Goal: Transaction & Acquisition: Purchase product/service

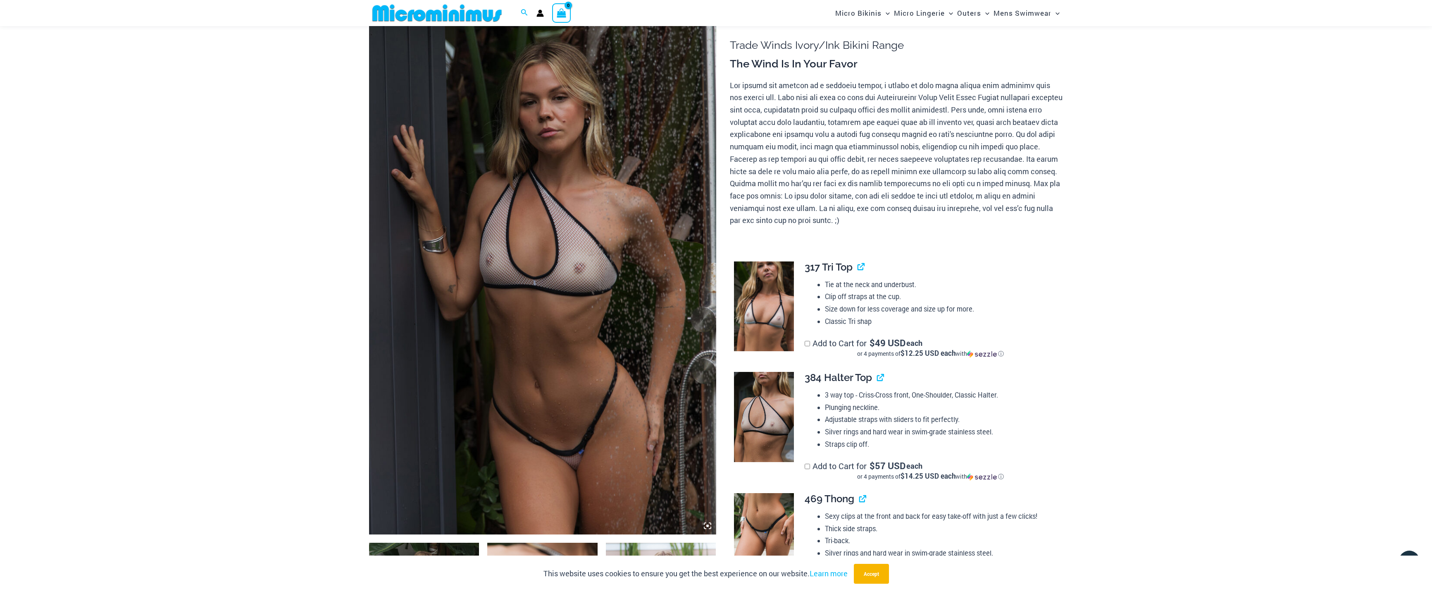
scroll to position [60, 0]
click at [756, 305] on img at bounding box center [764, 308] width 60 height 90
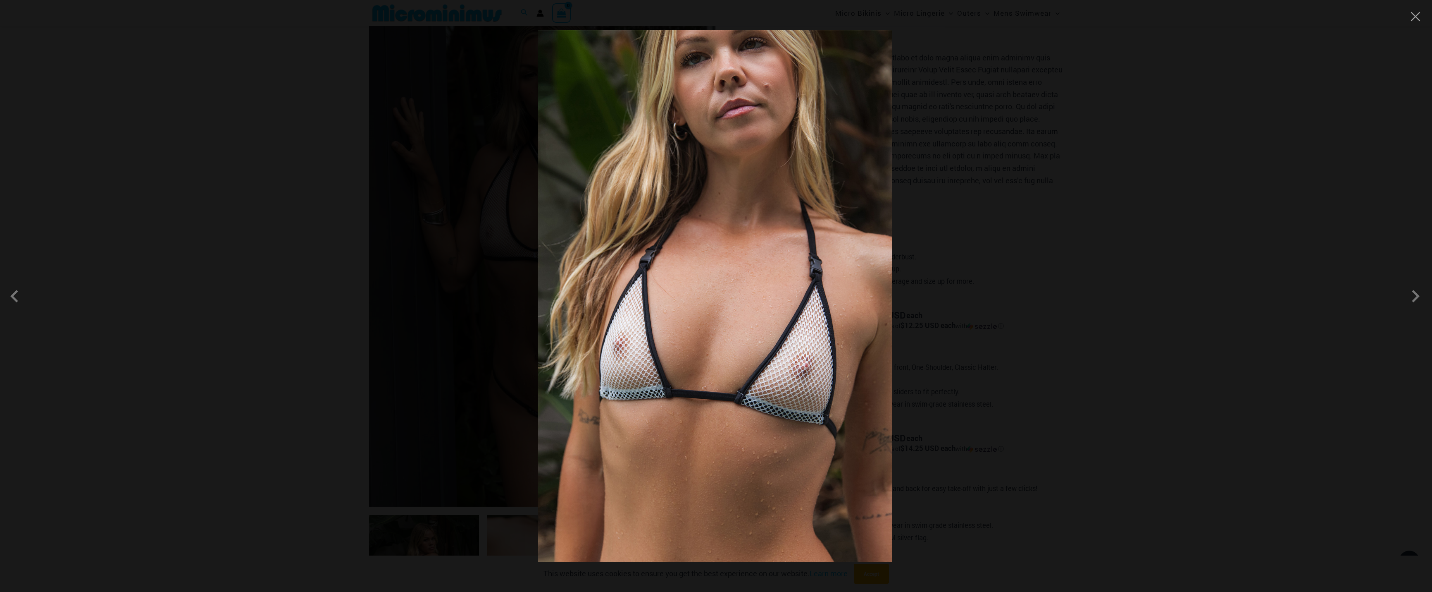
scroll to position [184, 0]
click at [1013, 265] on div at bounding box center [716, 296] width 1432 height 592
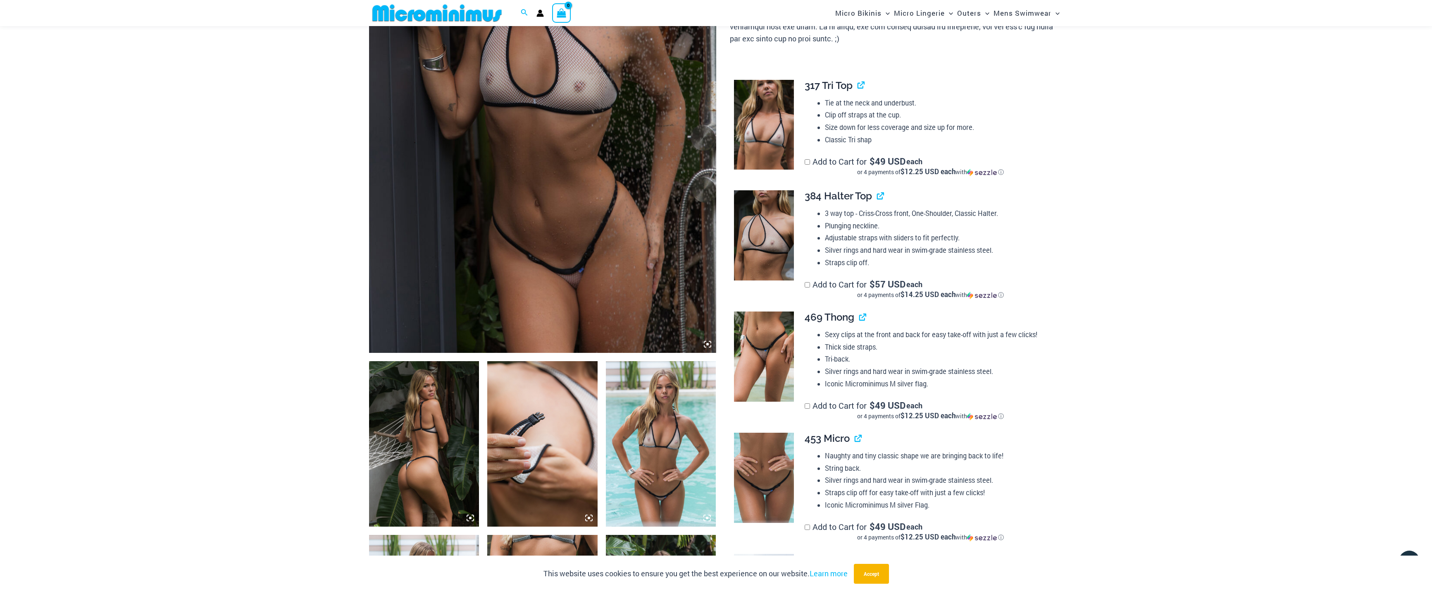
scroll to position [267, 0]
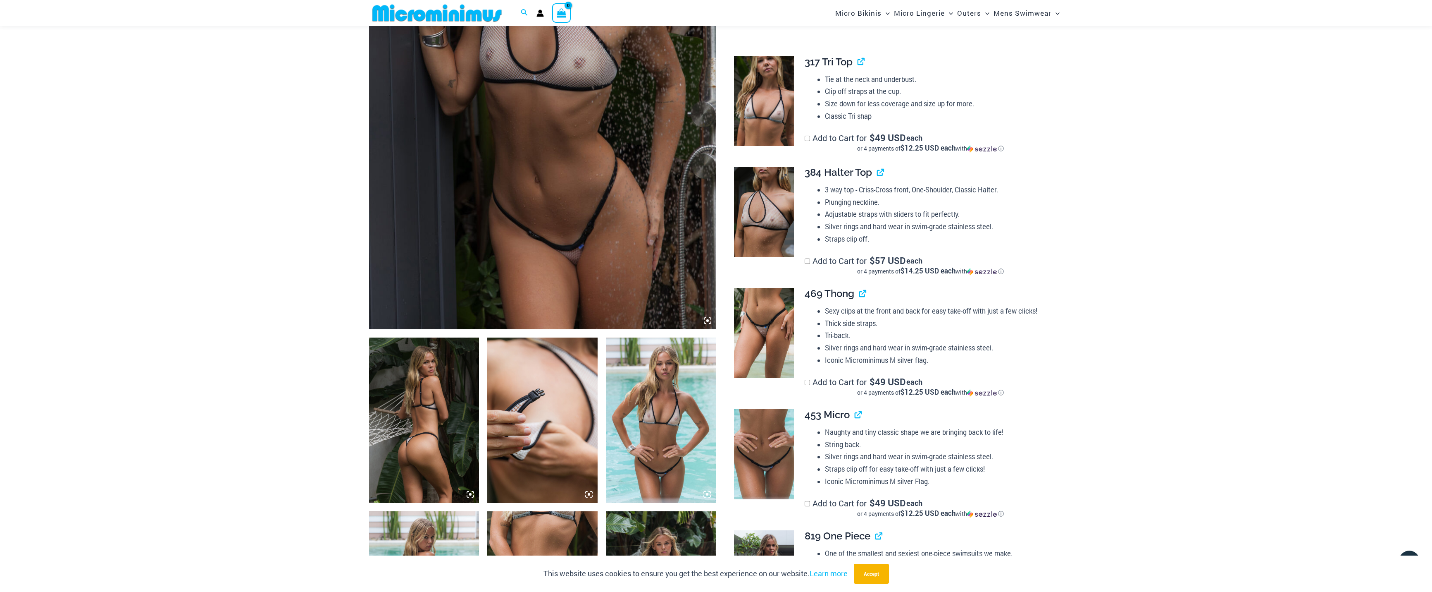
click at [749, 217] on img at bounding box center [764, 212] width 60 height 90
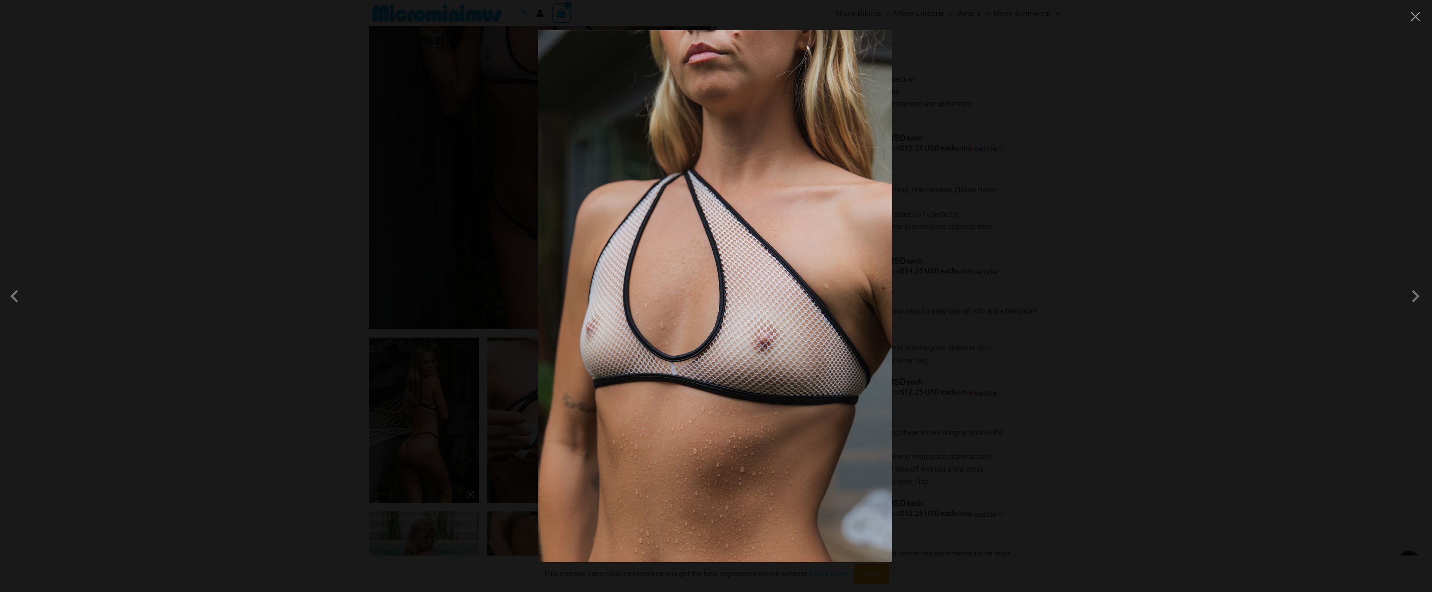
click at [1109, 223] on div at bounding box center [716, 296] width 1432 height 592
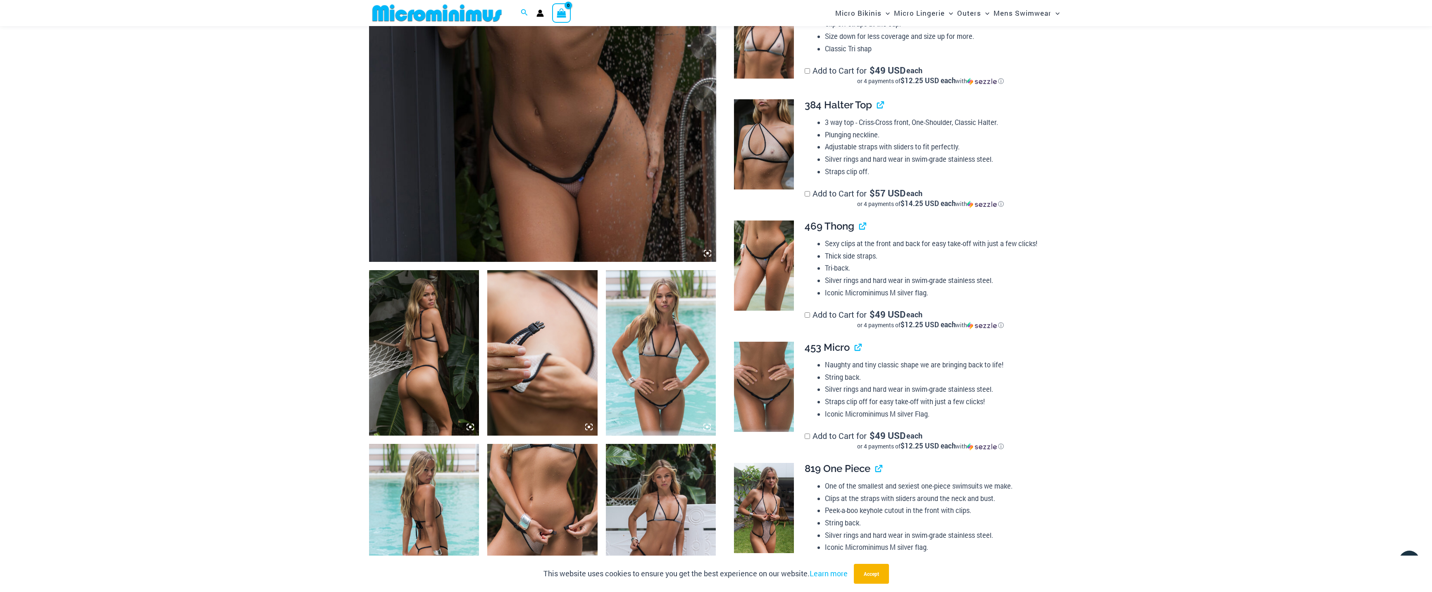
scroll to position [391, 0]
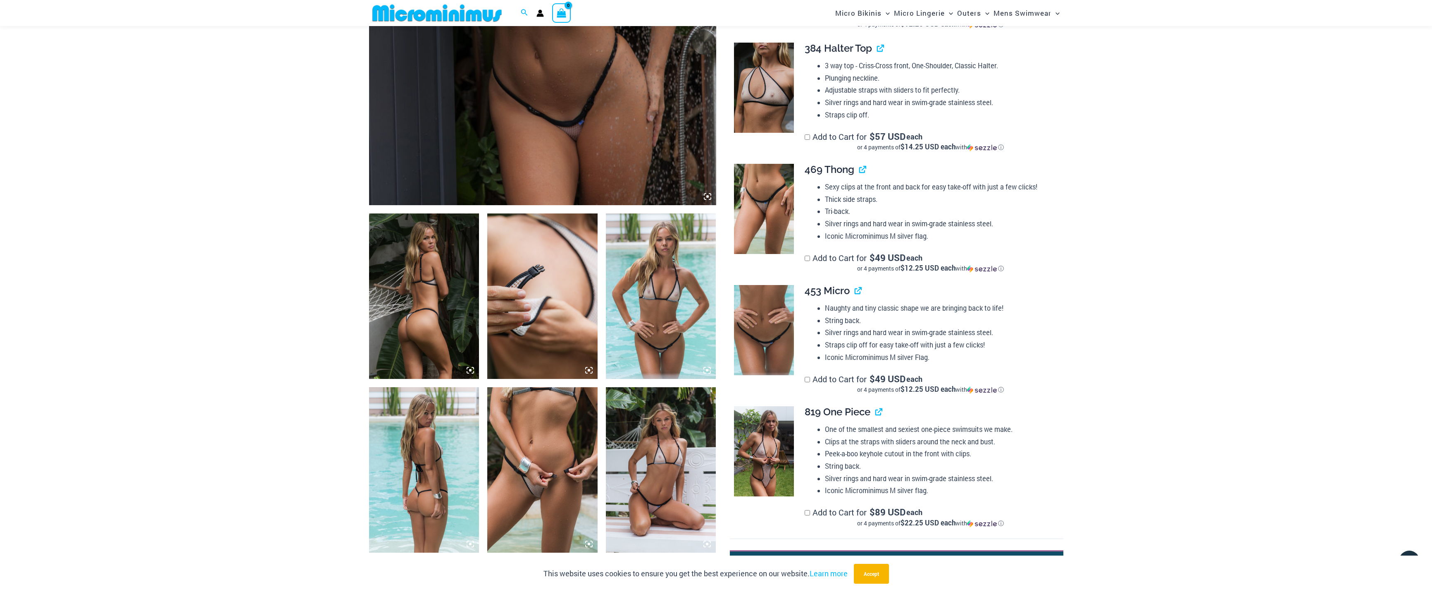
click at [768, 197] on img at bounding box center [764, 209] width 60 height 90
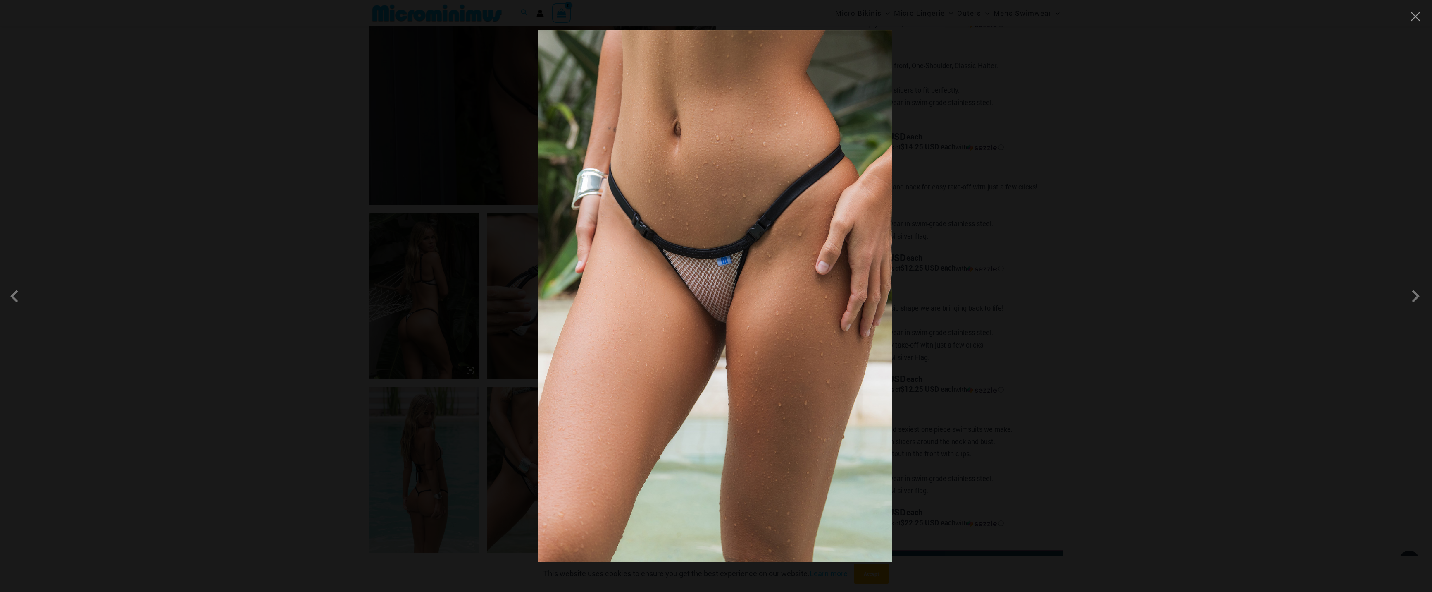
click at [1045, 216] on div at bounding box center [716, 296] width 1432 height 592
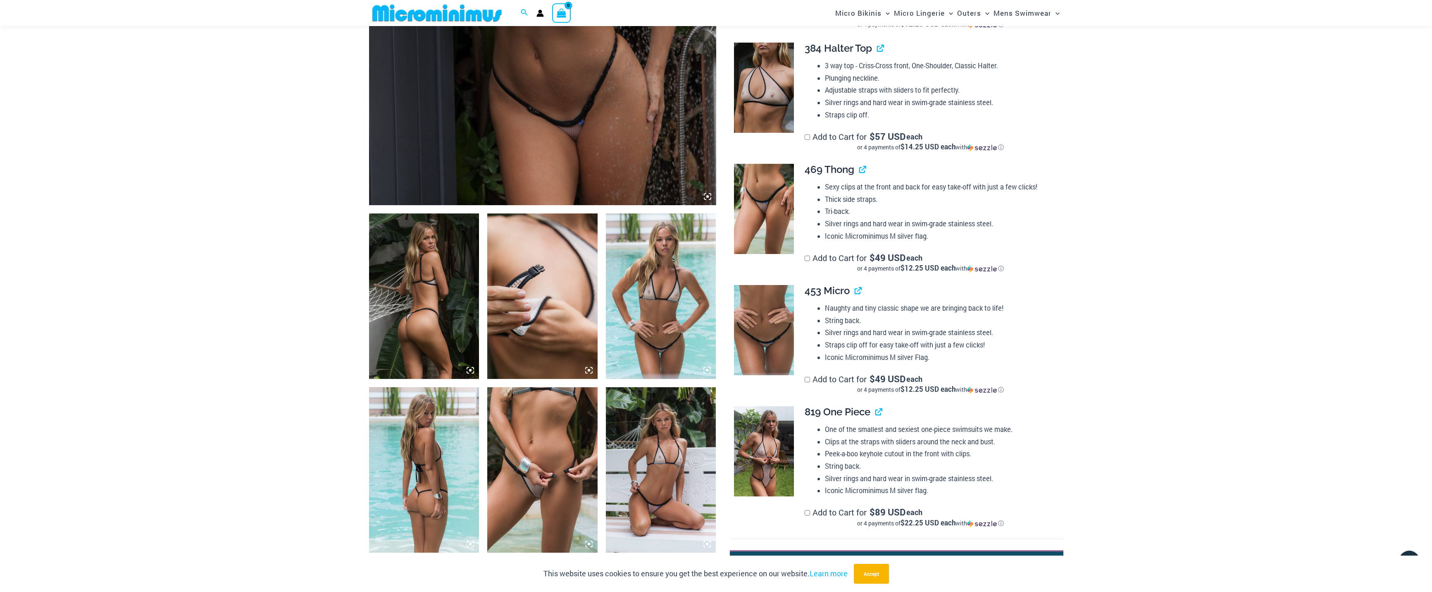
click at [653, 310] on img at bounding box center [661, 295] width 110 height 165
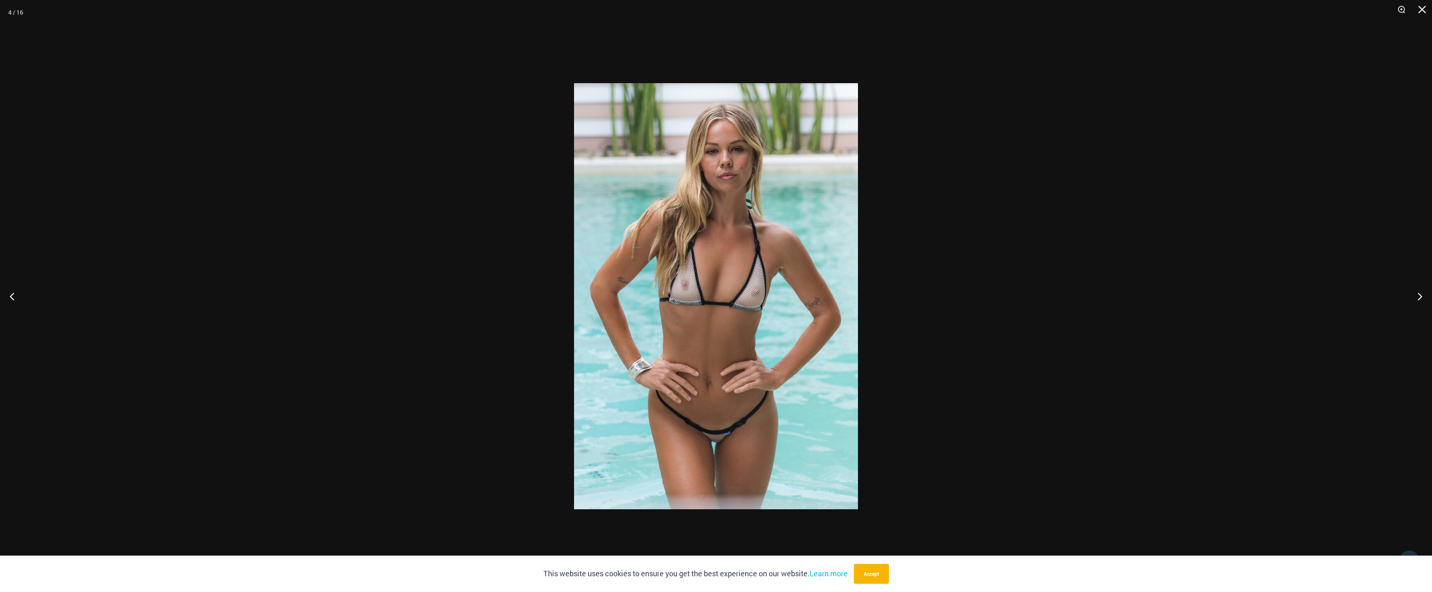
click at [1028, 274] on div at bounding box center [716, 296] width 1432 height 592
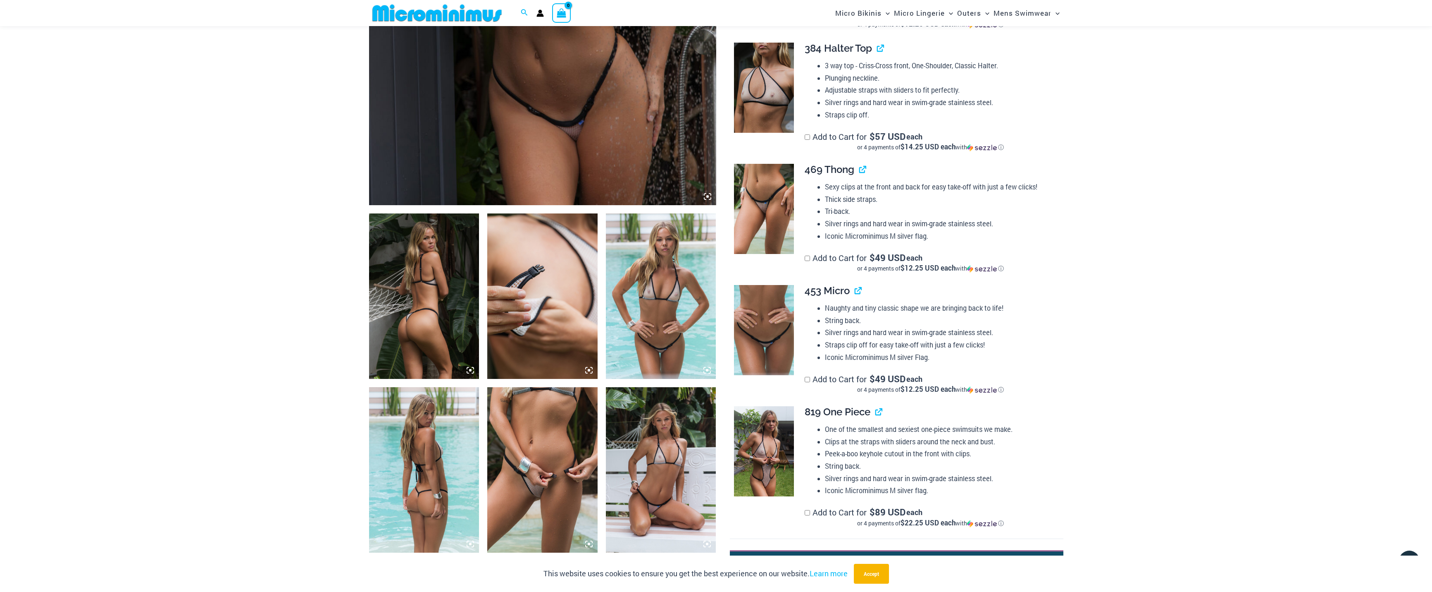
click at [419, 315] on img at bounding box center [424, 295] width 110 height 165
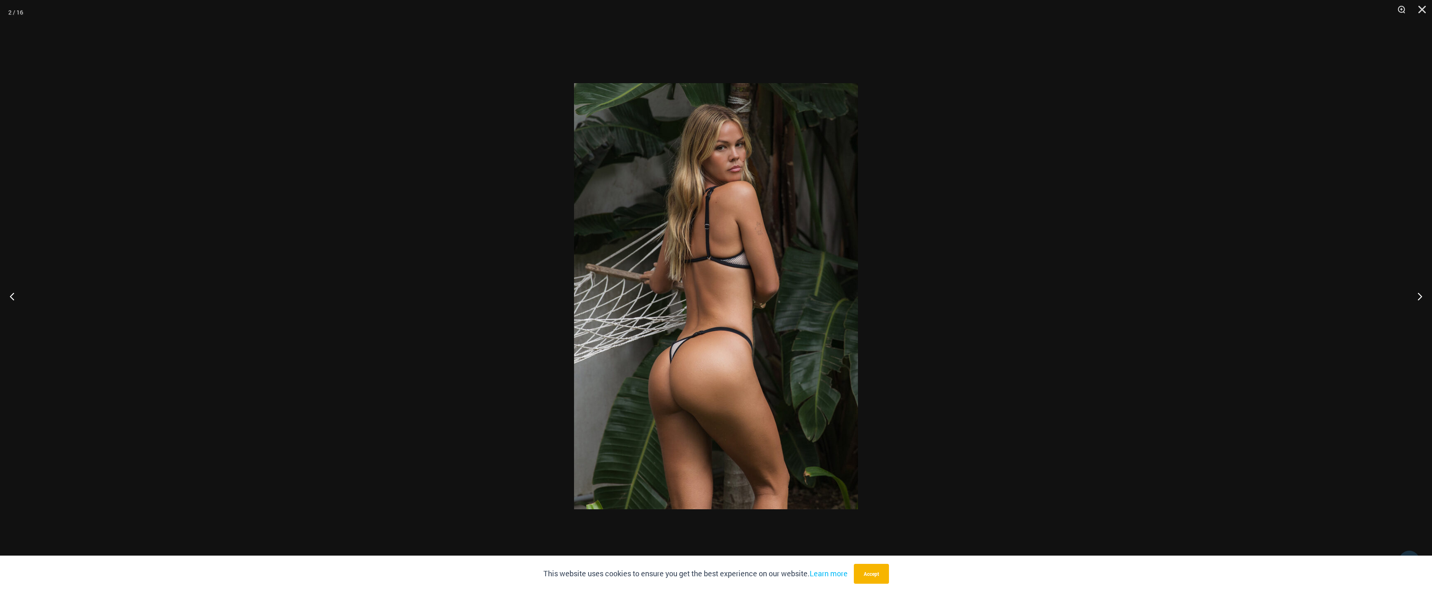
click at [253, 286] on div at bounding box center [716, 296] width 1432 height 592
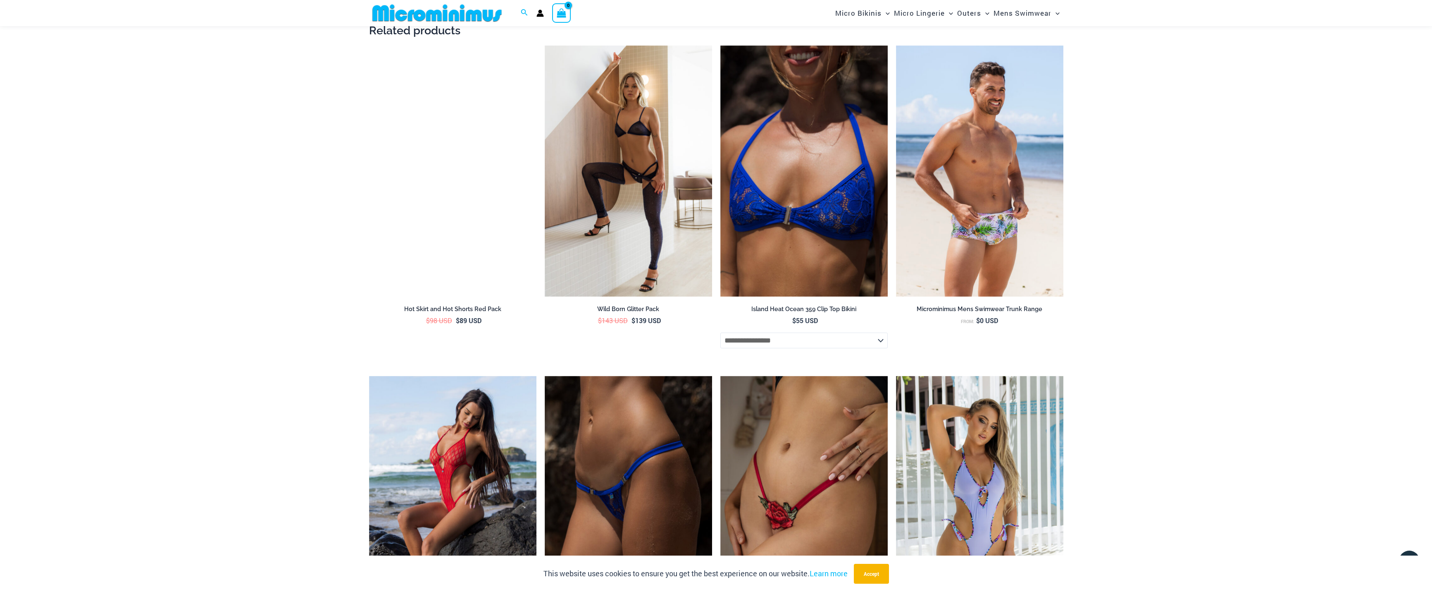
scroll to position [1755, 0]
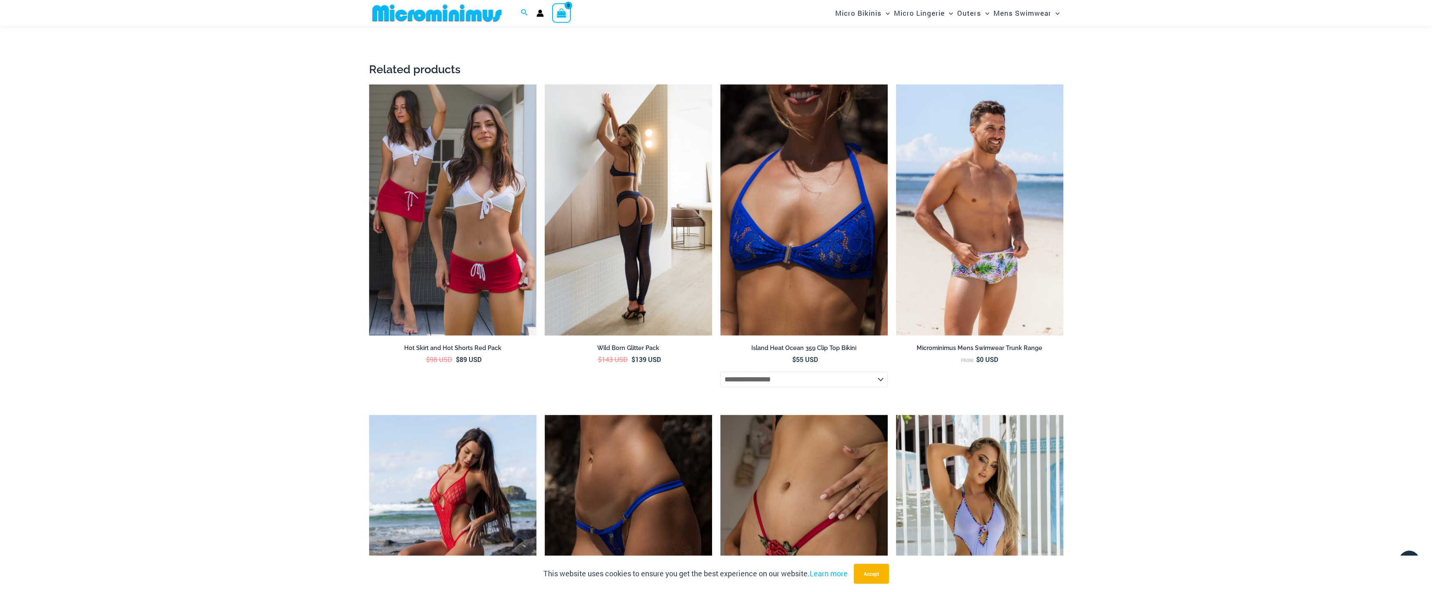
click at [608, 215] on img at bounding box center [628, 209] width 167 height 251
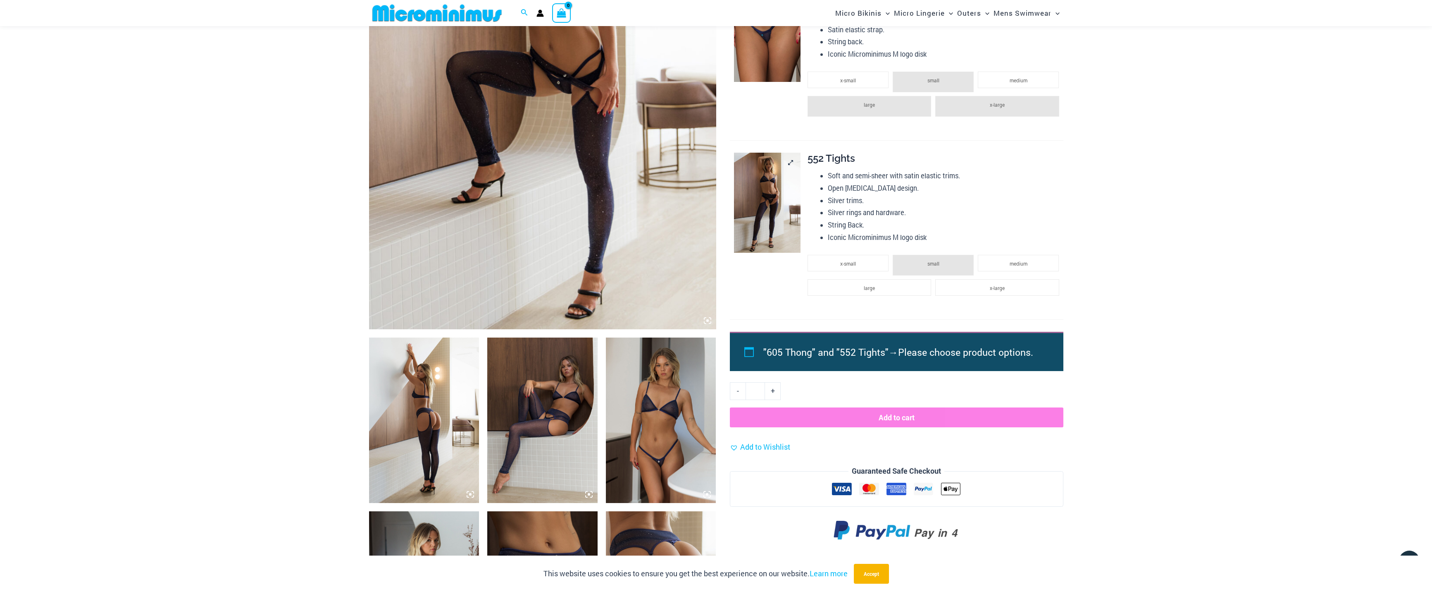
scroll to position [282, 0]
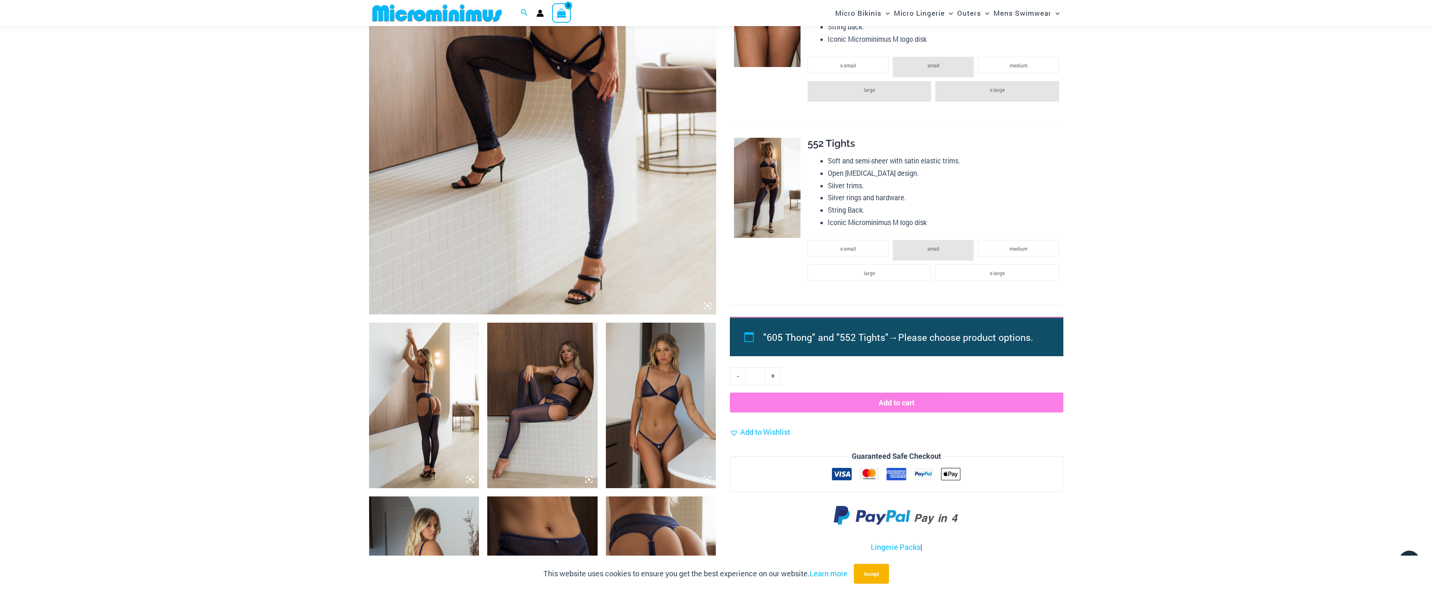
click at [551, 390] on img at bounding box center [542, 404] width 110 height 165
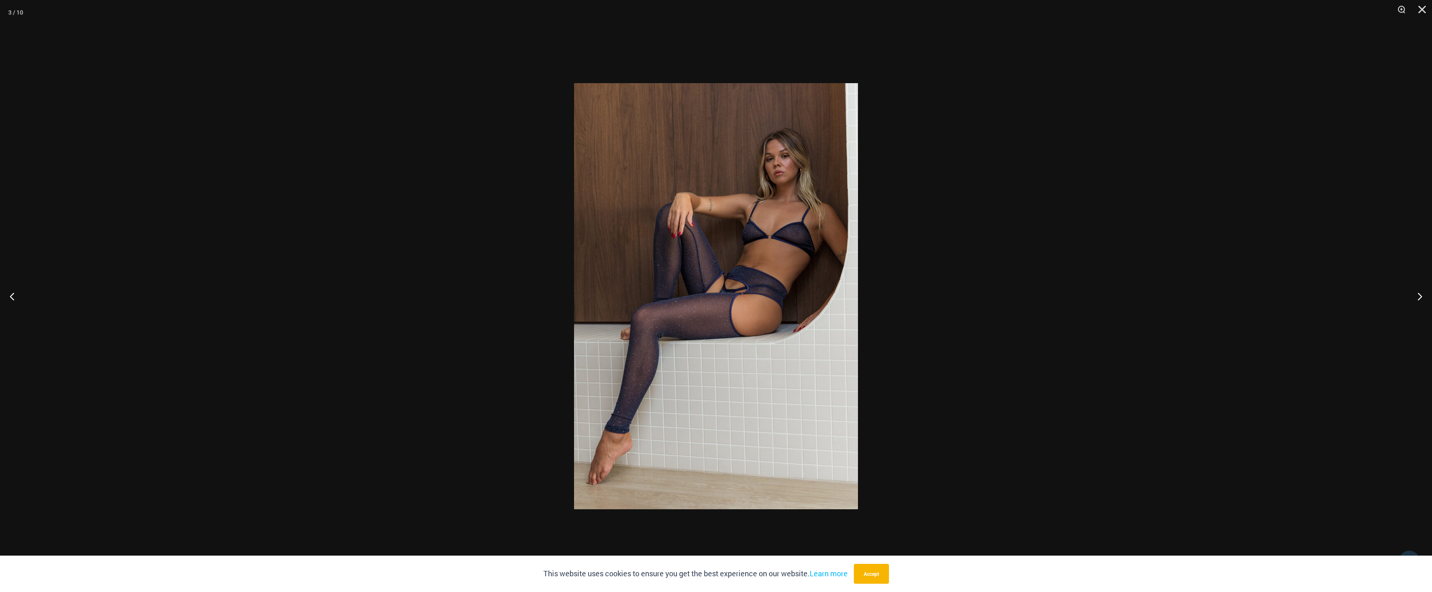
click at [471, 334] on div at bounding box center [716, 296] width 1432 height 592
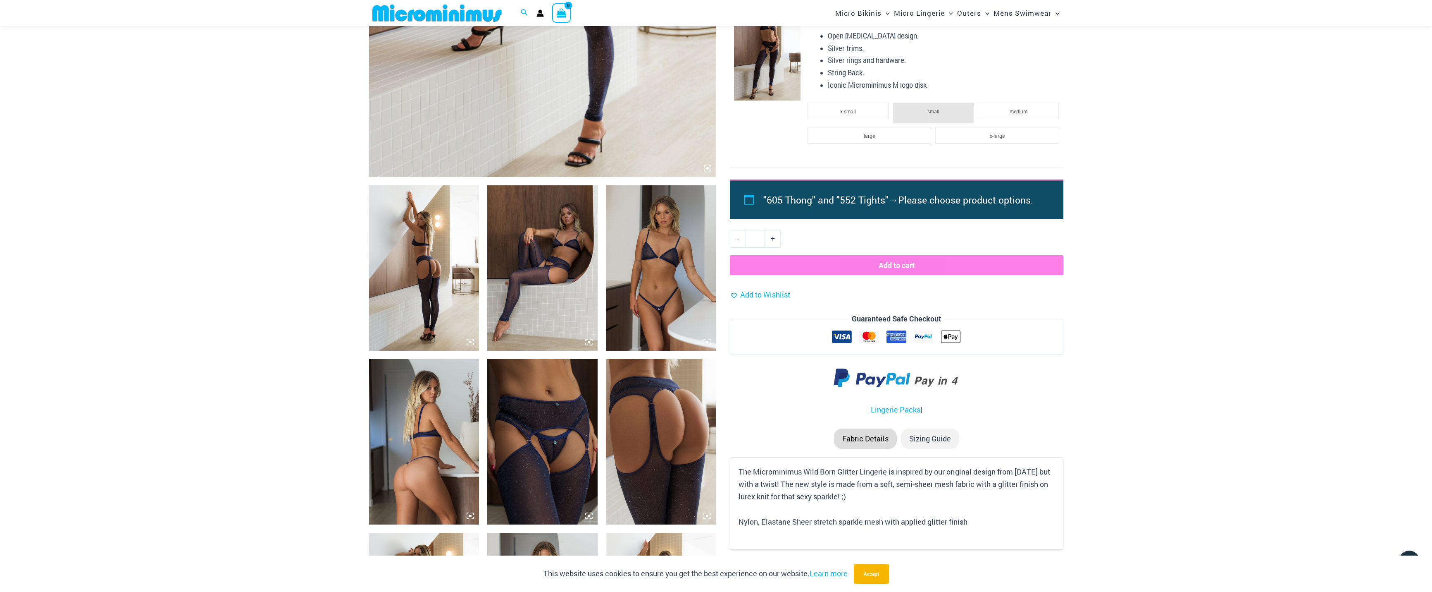
scroll to position [447, 0]
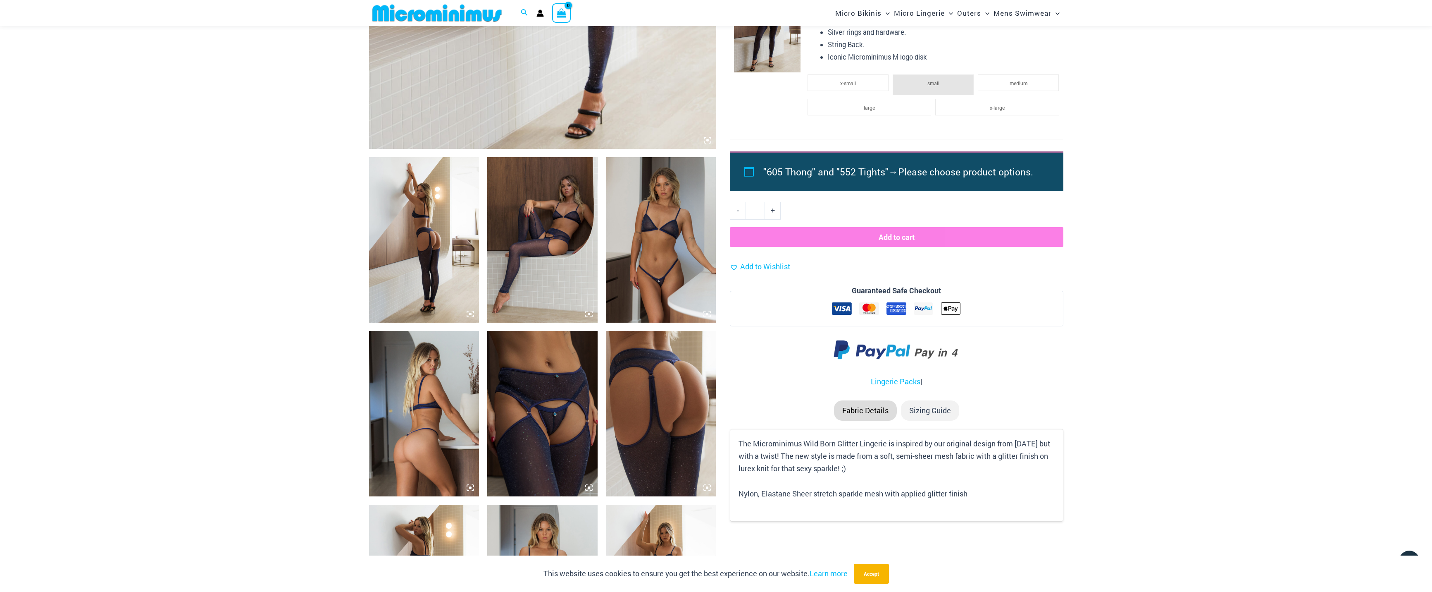
click at [554, 394] on img at bounding box center [542, 413] width 110 height 165
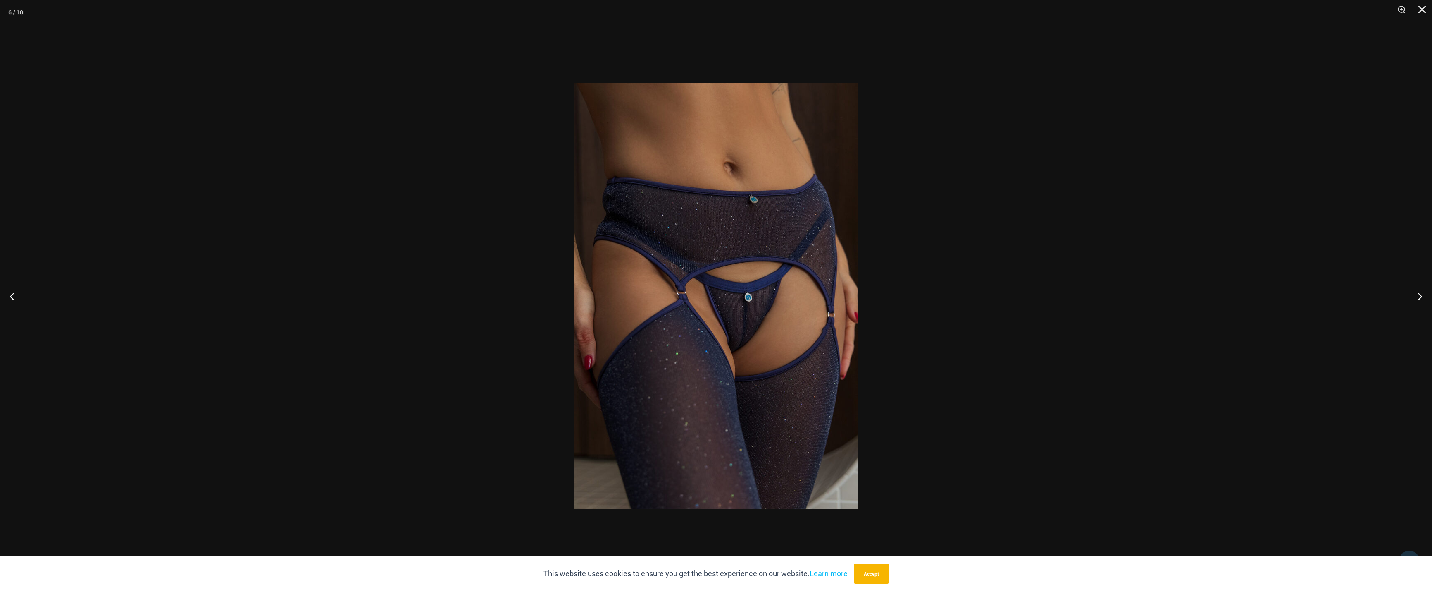
click at [352, 296] on div at bounding box center [716, 296] width 1432 height 592
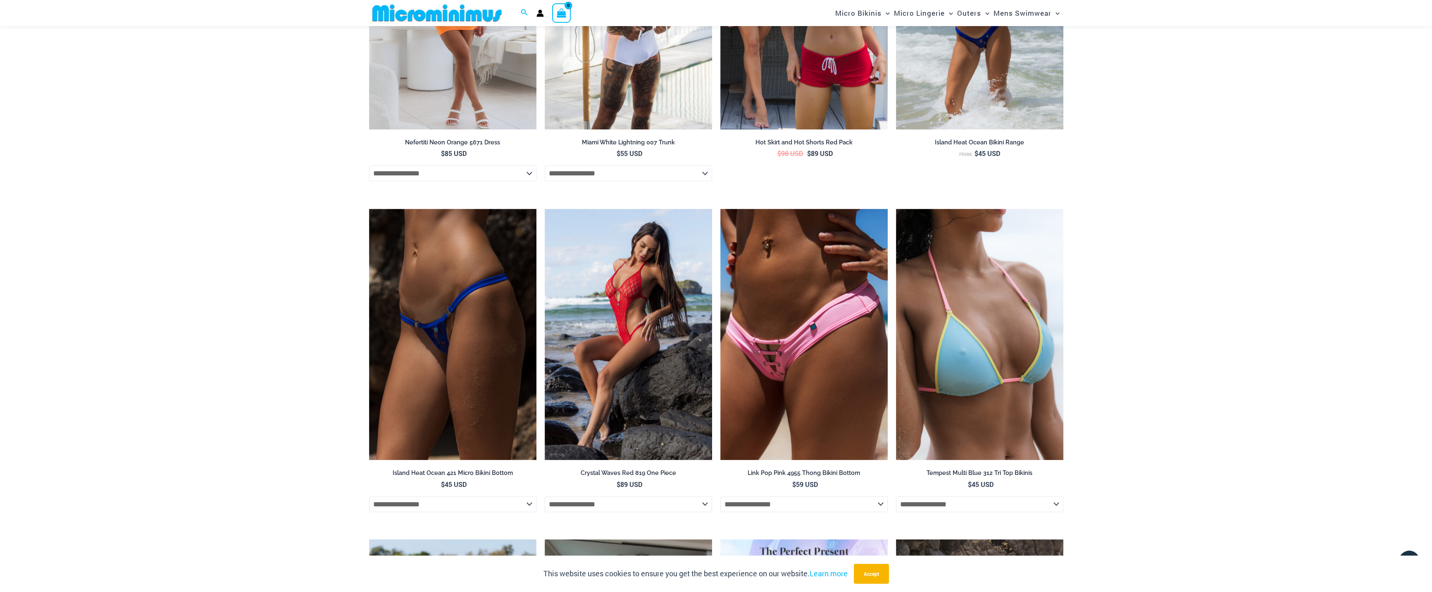
scroll to position [1646, 0]
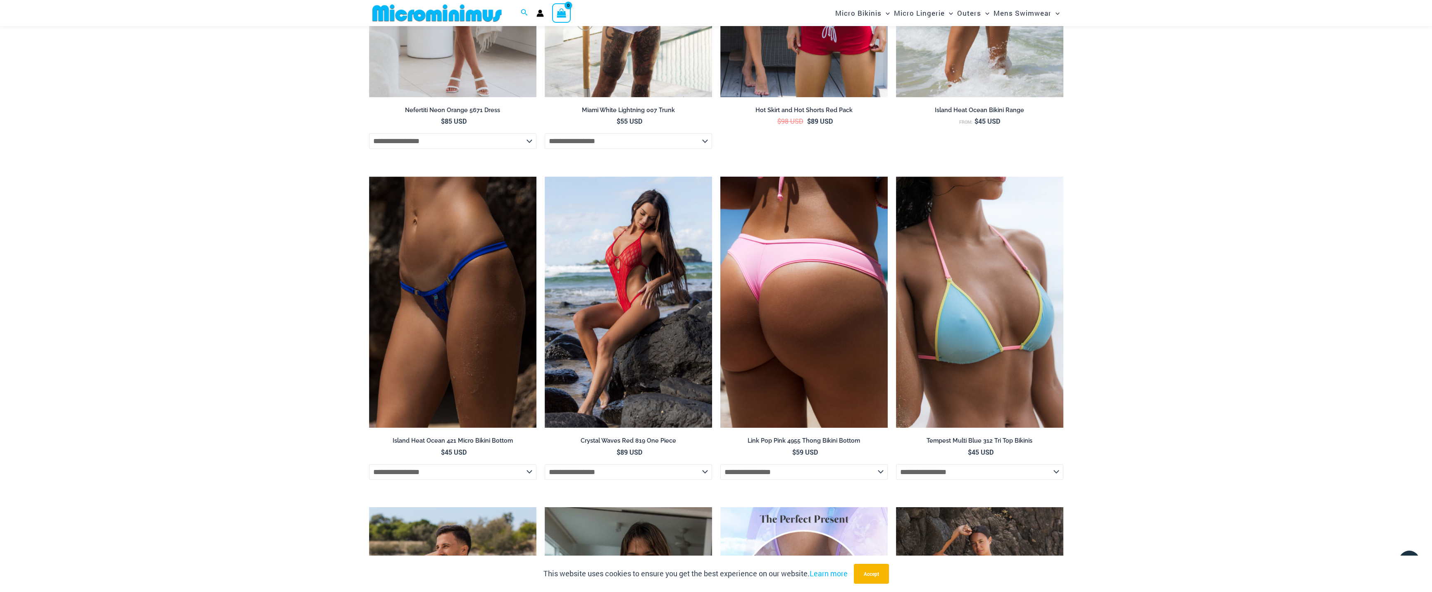
click at [775, 299] on img at bounding box center [804, 302] width 167 height 251
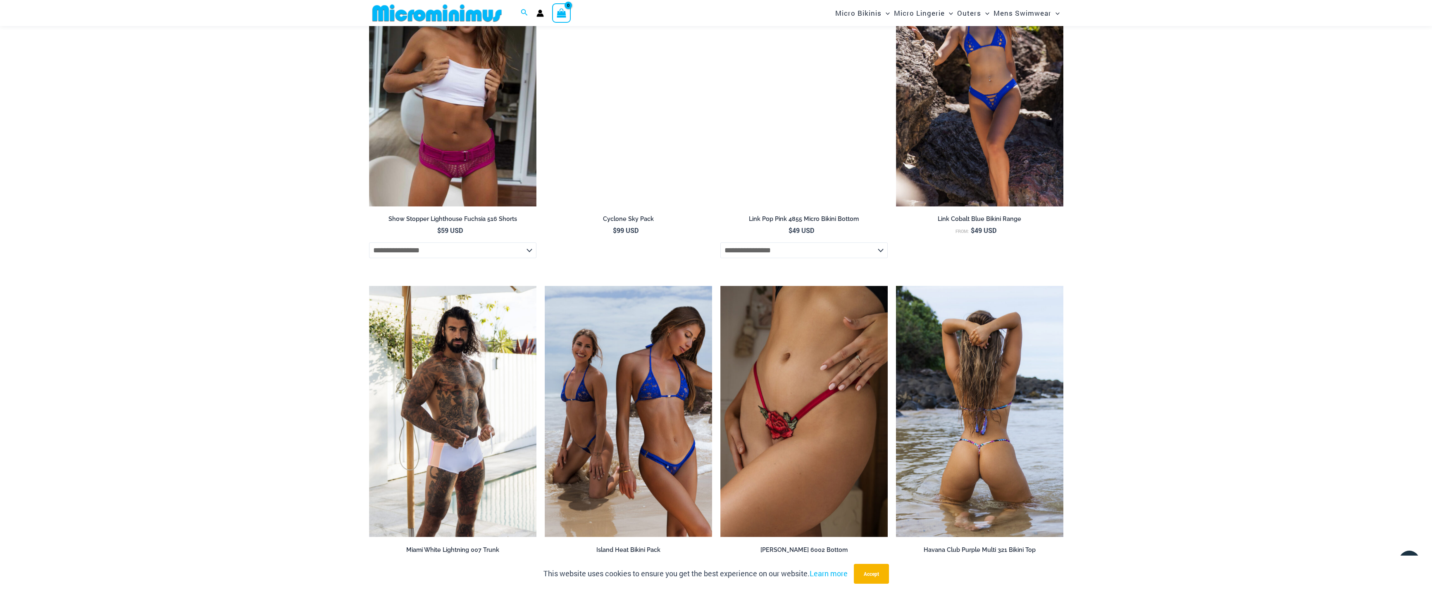
scroll to position [2439, 0]
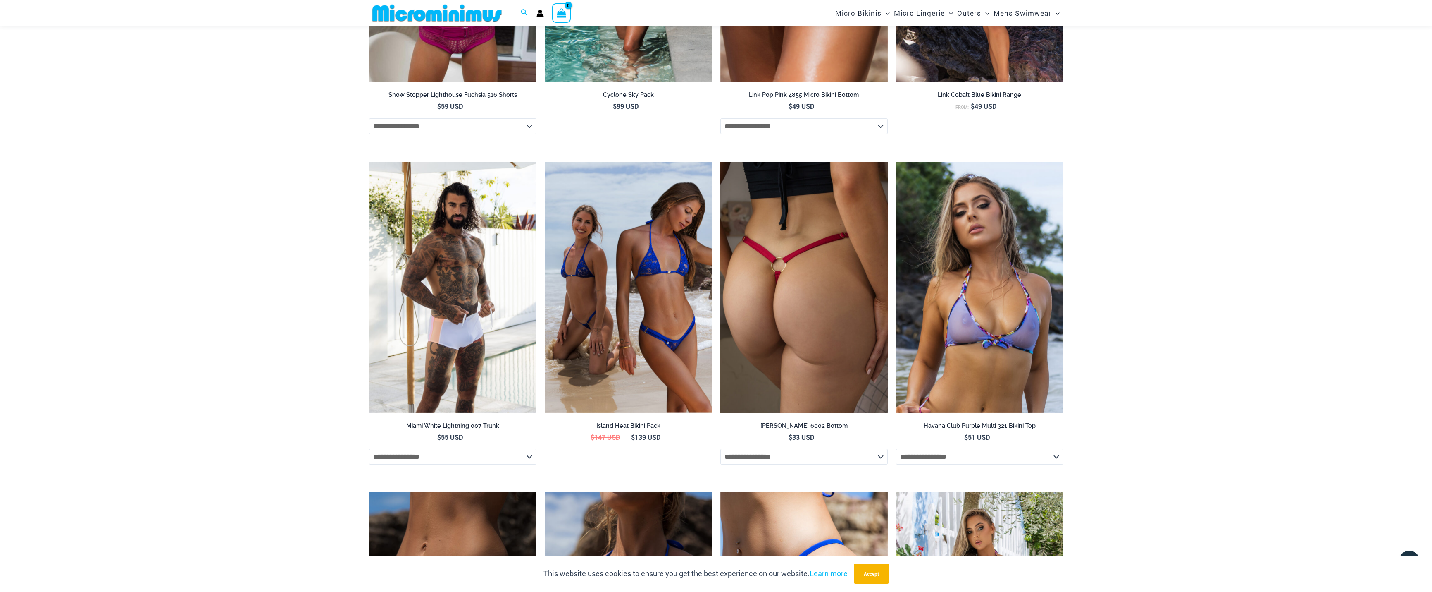
click at [801, 236] on img at bounding box center [804, 287] width 167 height 251
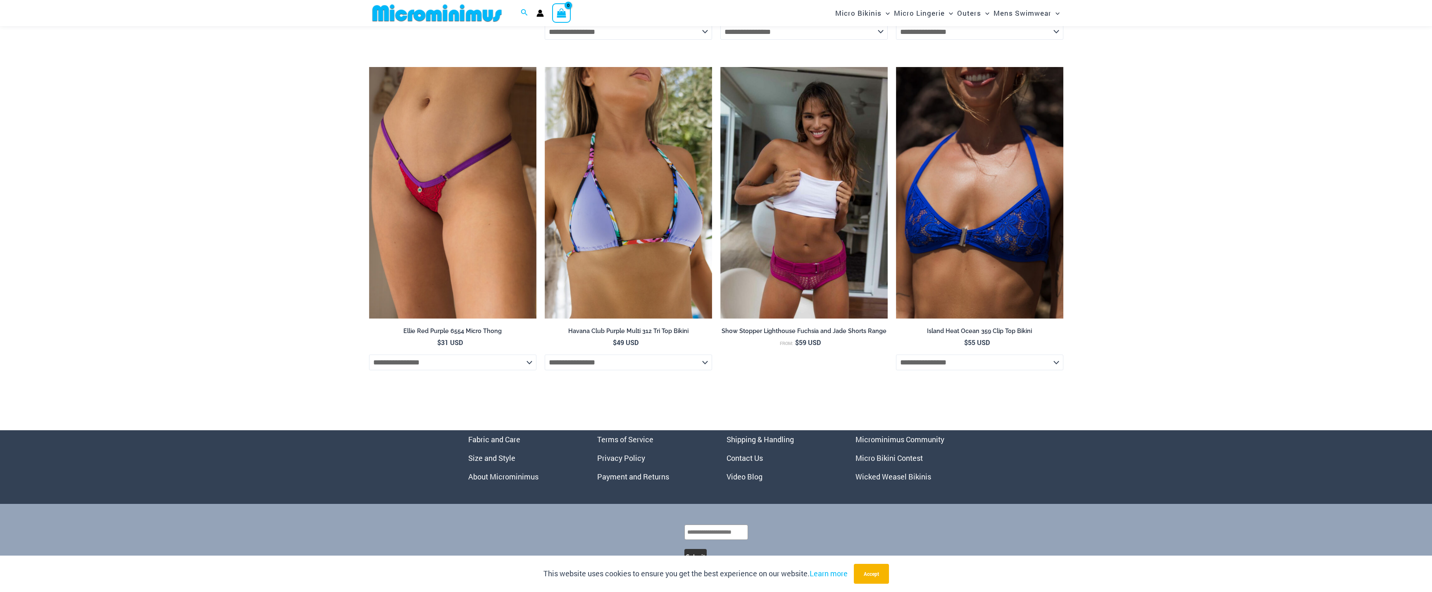
scroll to position [2246, 0]
